Goal: Task Accomplishment & Management: Use online tool/utility

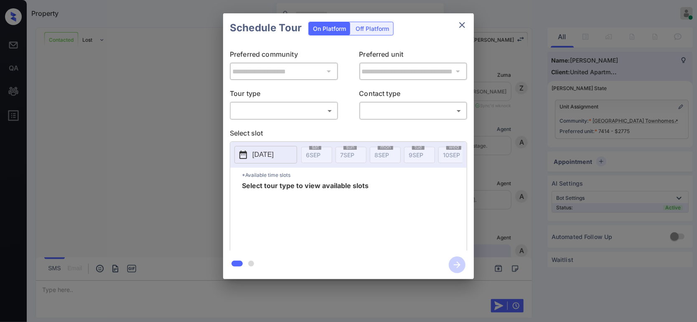
scroll to position [1636, 0]
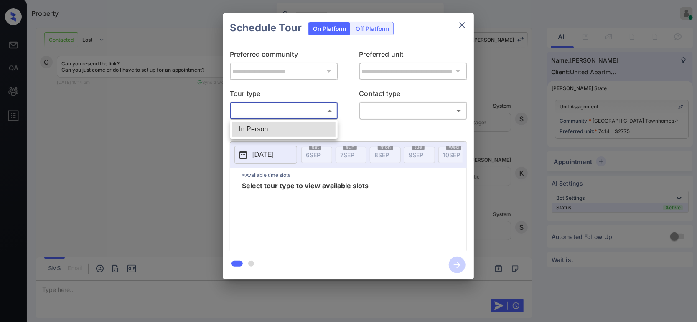
click at [294, 108] on body "Property Hope Jatap Online Set yourself offline Set yourself on break Profile S…" at bounding box center [348, 161] width 697 height 322
click at [464, 22] on div at bounding box center [348, 161] width 697 height 322
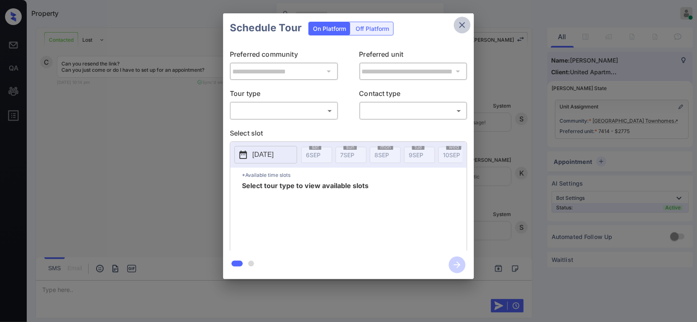
click at [462, 24] on icon "close" at bounding box center [462, 25] width 6 height 6
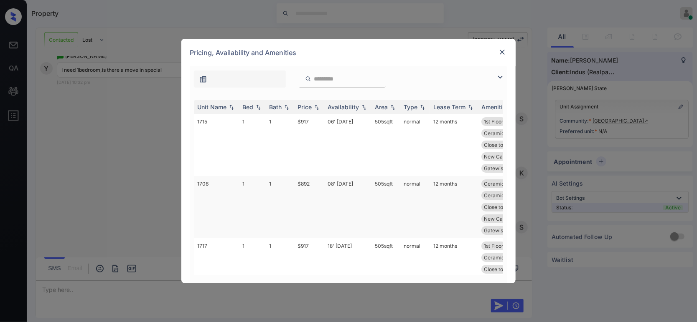
click at [304, 183] on td "$892" at bounding box center [309, 207] width 30 height 62
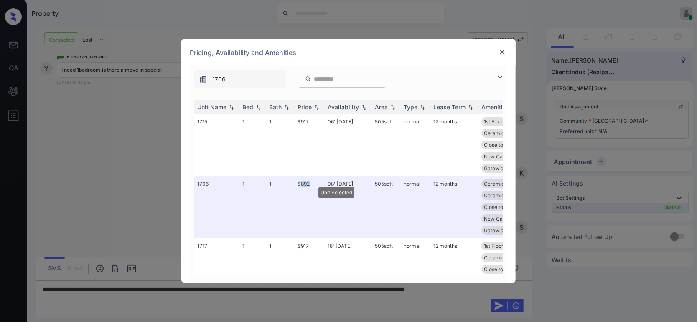
click at [498, 51] on img at bounding box center [502, 52] width 8 height 8
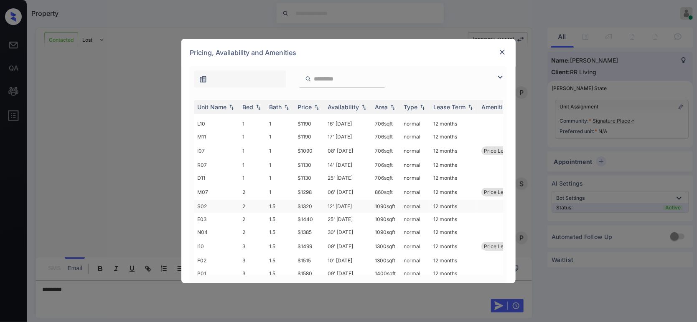
scroll to position [18, 0]
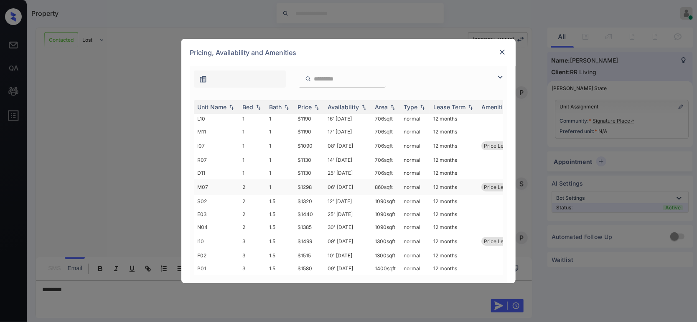
click at [309, 180] on td "$1298" at bounding box center [309, 187] width 30 height 15
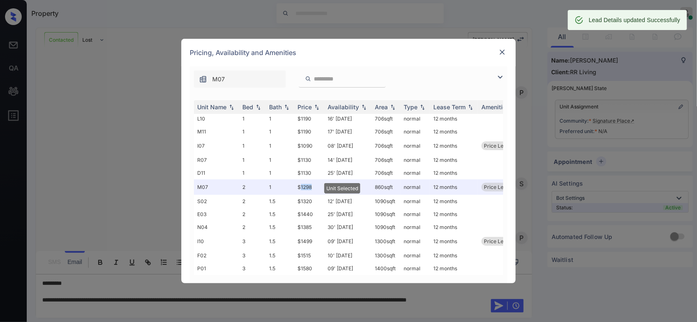
click at [501, 52] on img at bounding box center [502, 52] width 8 height 8
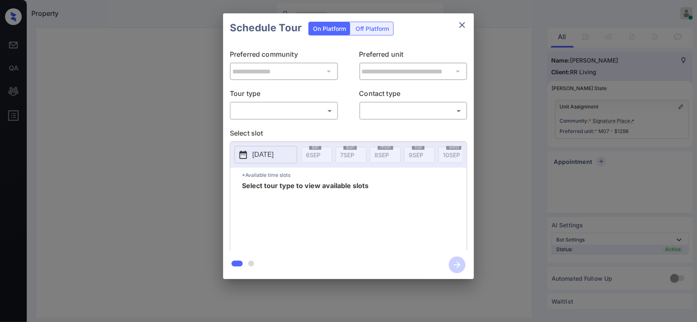
click at [286, 117] on div "​ ​" at bounding box center [284, 111] width 108 height 18
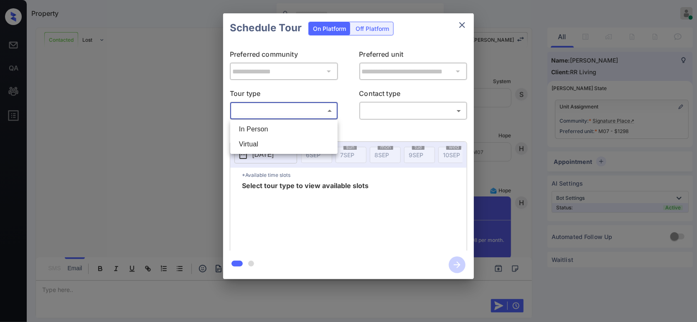
click at [285, 111] on body "Property Hope Jatap Online Set yourself offline Set yourself on break Profile S…" at bounding box center [348, 161] width 697 height 322
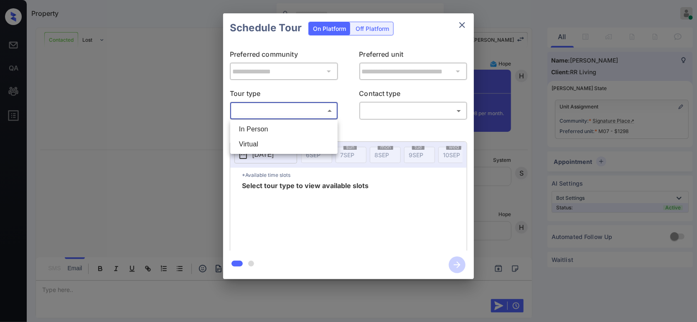
scroll to position [1388, 0]
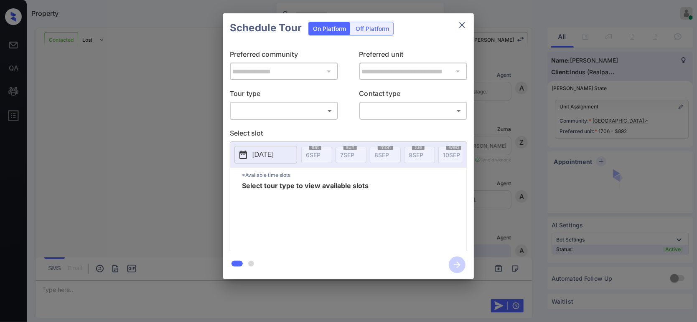
scroll to position [1106, 0]
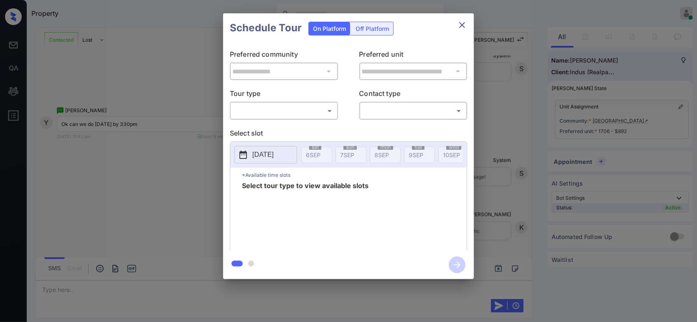
click at [298, 110] on body "Property Hope Jatap Online Set yourself offline Set yourself on break Profile S…" at bounding box center [348, 161] width 697 height 322
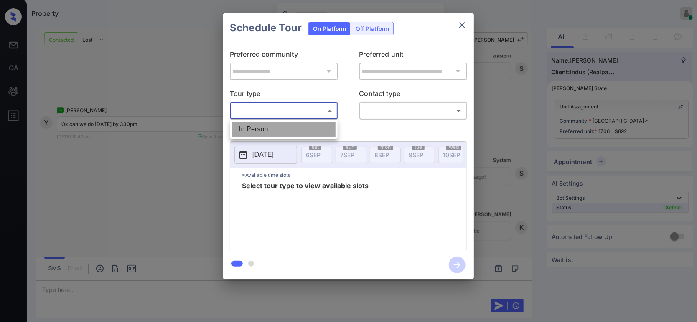
click at [286, 128] on li "In Person" at bounding box center [283, 129] width 103 height 15
type input "********"
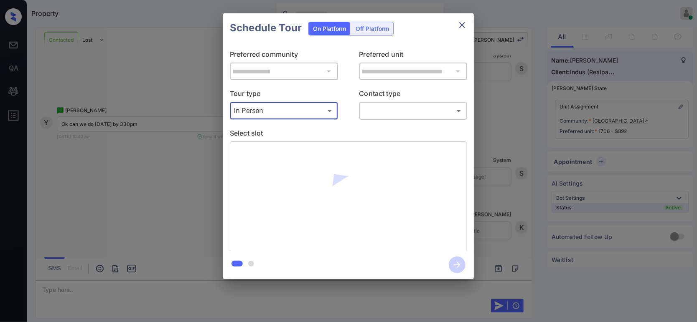
click at [399, 110] on body "Property Hope Jatap Online Set yourself offline Set yourself on break Profile S…" at bounding box center [348, 161] width 697 height 322
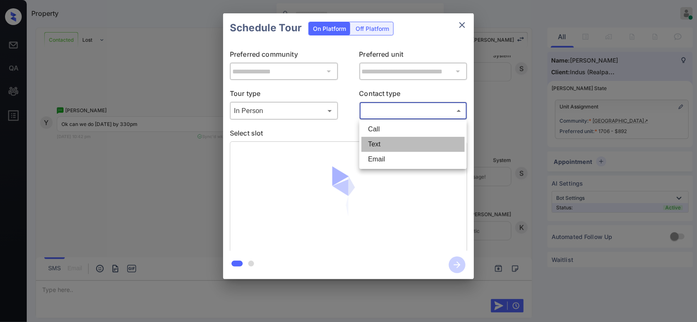
click at [391, 143] on li "Text" at bounding box center [412, 144] width 103 height 15
type input "****"
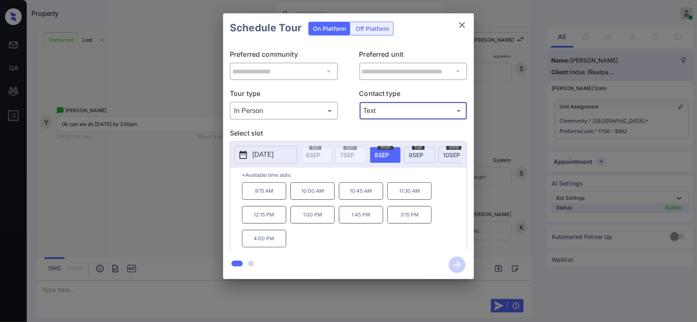
click at [460, 25] on icon "close" at bounding box center [462, 25] width 10 height 10
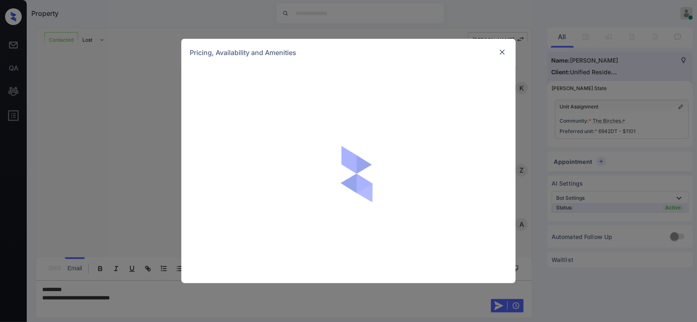
scroll to position [924, 0]
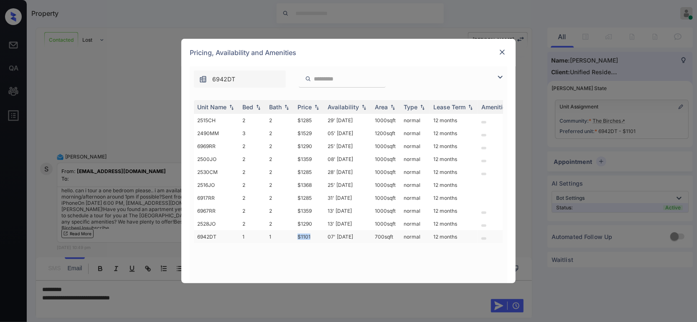
drag, startPoint x: 314, startPoint y: 236, endPoint x: 299, endPoint y: 237, distance: 15.5
click at [299, 237] on td "$1101" at bounding box center [309, 237] width 30 height 13
copy td "$1101"
click at [505, 53] on img at bounding box center [502, 52] width 8 height 8
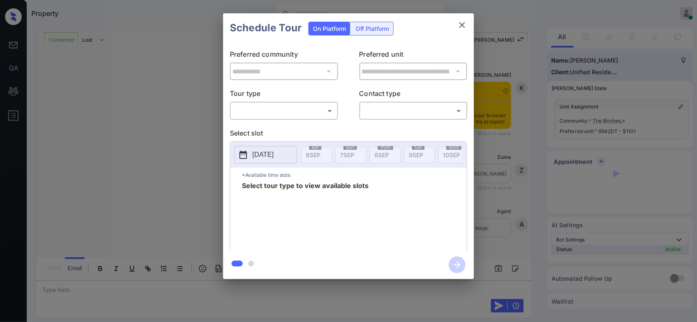
scroll to position [1002, 0]
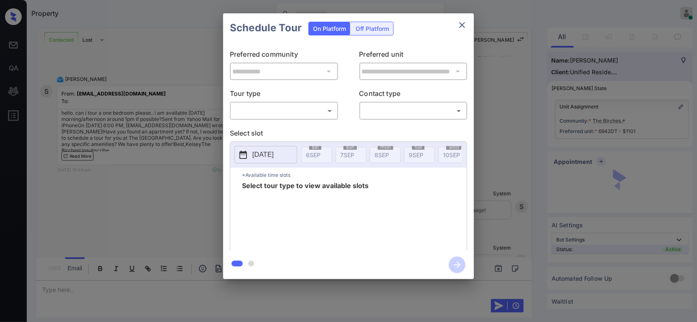
click at [260, 115] on body "Property Hope Jatap Online Set yourself offline Set yourself on break Profile S…" at bounding box center [348, 161] width 697 height 322
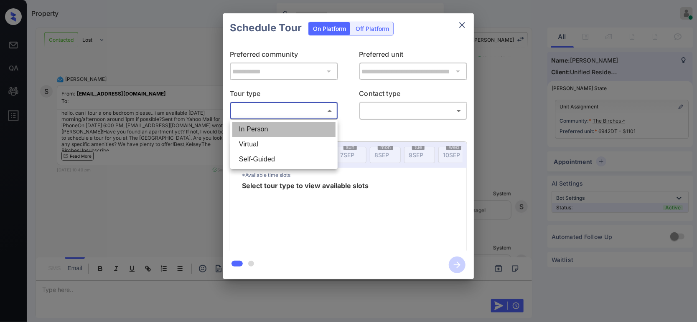
click at [249, 132] on li "In Person" at bounding box center [283, 129] width 103 height 15
type input "********"
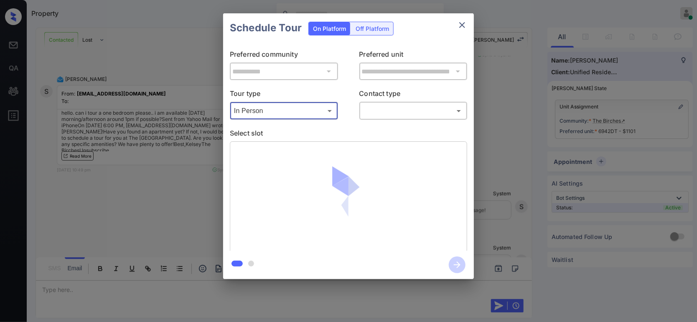
click at [434, 109] on body "Property Hope Jatap Online Set yourself offline Set yourself on break Profile S…" at bounding box center [348, 161] width 697 height 322
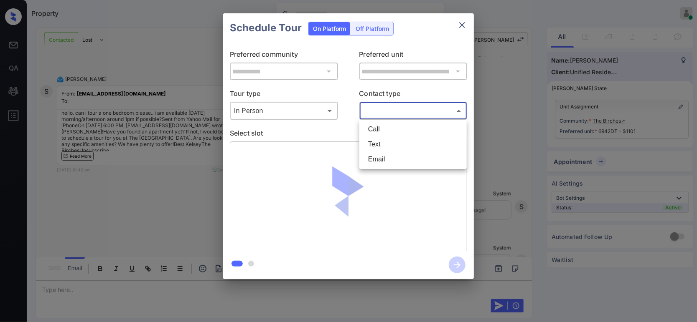
click at [392, 145] on li "Text" at bounding box center [412, 144] width 103 height 15
type input "****"
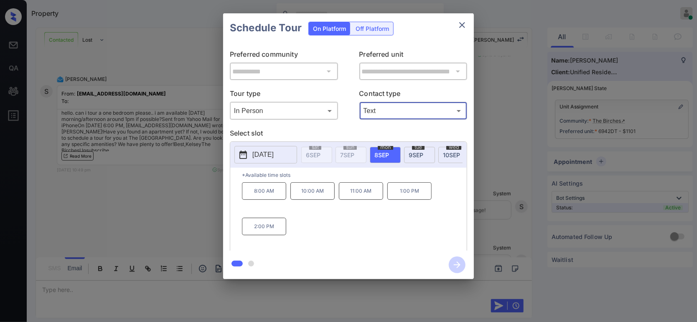
click at [462, 25] on icon "close" at bounding box center [462, 25] width 6 height 6
